Goal: Information Seeking & Learning: Learn about a topic

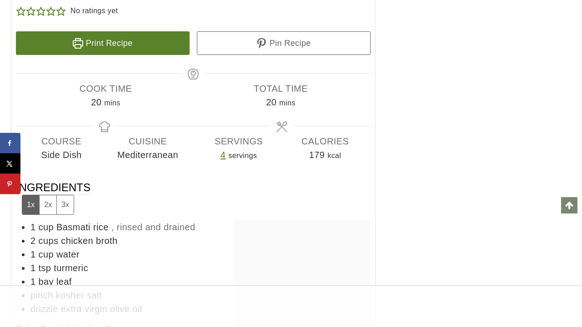
scroll to position [5503, 0]
